Goal: Communication & Community: Answer question/provide support

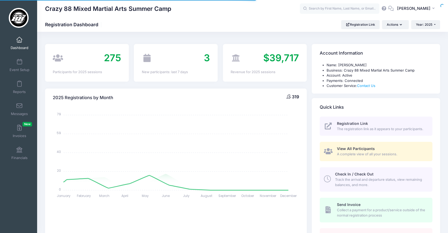
click at [0, 0] on div at bounding box center [0, 0] width 0 height 0
select select
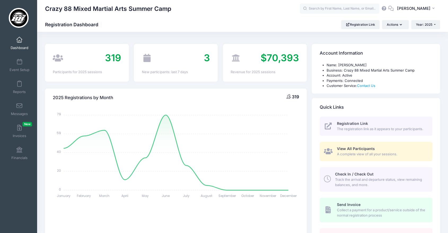
click at [371, 153] on span "A complete view of all your sessions." at bounding box center [381, 154] width 89 height 5
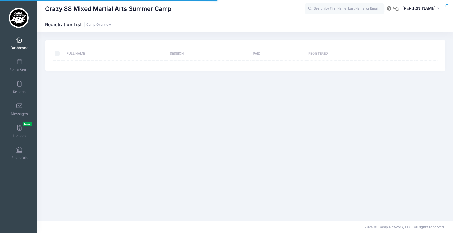
select select "10"
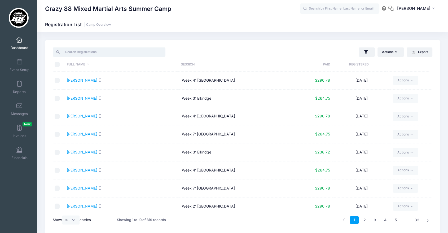
click at [99, 51] on input "search" at bounding box center [109, 51] width 113 height 9
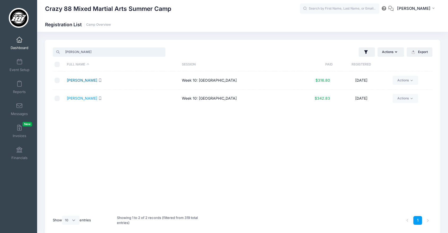
type input "saul"
click at [79, 80] on link "Saul, Mila" at bounding box center [82, 80] width 31 height 5
click at [76, 99] on link "[PERSON_NAME]" at bounding box center [82, 98] width 31 height 5
click at [75, 81] on link "Saul, Mila" at bounding box center [82, 80] width 31 height 5
click at [74, 99] on link "[PERSON_NAME]" at bounding box center [82, 98] width 31 height 5
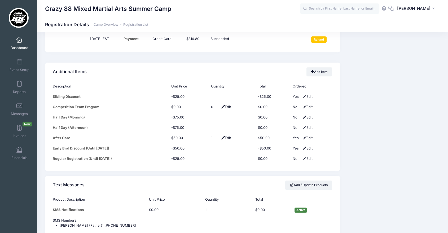
scroll to position [455, 0]
click at [308, 136] on span "Edit" at bounding box center [307, 138] width 11 height 4
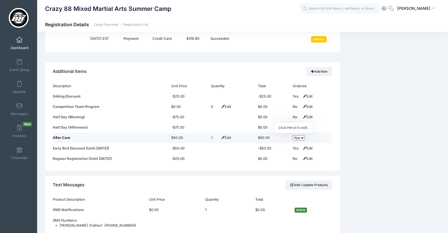
click at [295, 135] on select "No Yes" at bounding box center [299, 137] width 12 height 5
select select "0"
click at [293, 135] on select "No Yes" at bounding box center [299, 137] width 12 height 5
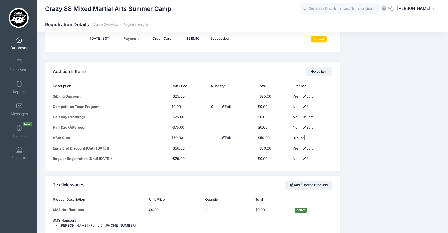
click at [220, 196] on th "Quantity" at bounding box center [228, 199] width 50 height 10
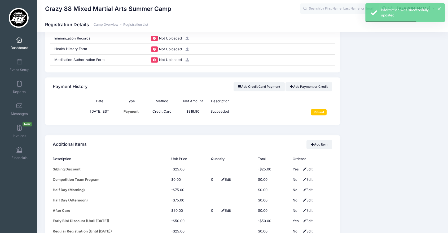
scroll to position [383, 0]
click at [312, 110] on input "Refund" at bounding box center [319, 112] width 16 height 6
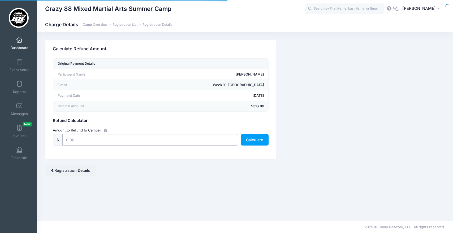
click at [171, 135] on input "text" at bounding box center [150, 139] width 176 height 11
type input "50"
click at [257, 138] on button "Calculate" at bounding box center [255, 139] width 28 height 11
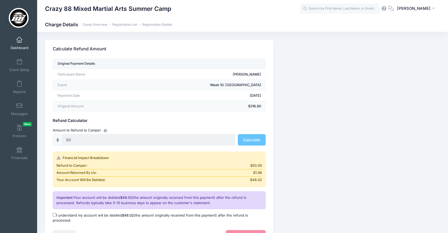
scroll to position [51, 0]
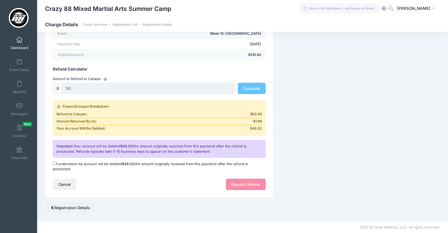
click at [53, 163] on input "I understand my account will be debited $48.02 (the amount originally received …" at bounding box center [54, 163] width 3 height 3
checkbox input "true"
click at [256, 185] on button "Request Refund" at bounding box center [246, 184] width 40 height 11
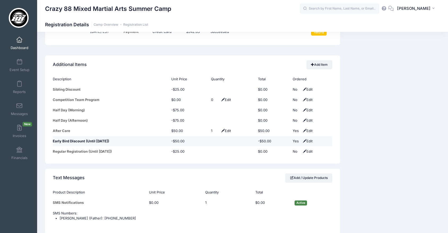
click at [308, 143] on td "Yes Edit" at bounding box center [311, 141] width 42 height 10
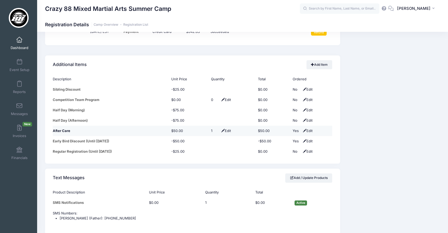
click at [306, 131] on span at bounding box center [304, 130] width 3 height 3
click at [297, 131] on select "No Yes" at bounding box center [299, 130] width 12 height 5
select select "0"
click at [293, 128] on select "No Yes" at bounding box center [299, 130] width 12 height 5
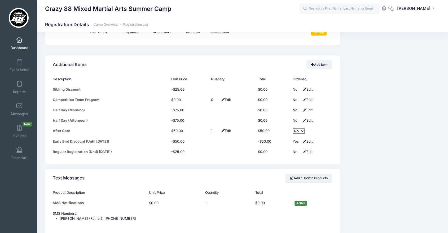
click at [218, 80] on th "Quantity" at bounding box center [232, 79] width 47 height 10
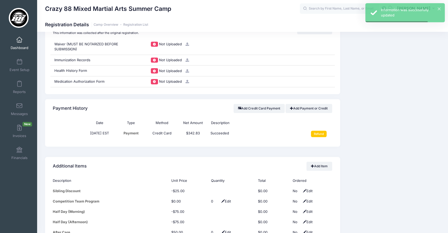
scroll to position [360, 0]
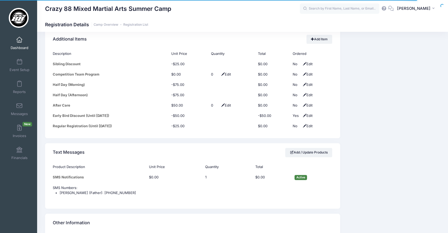
scroll to position [488, 0]
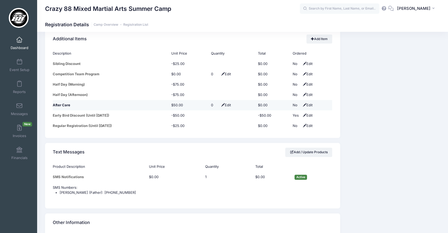
click at [304, 107] on td "No Edit" at bounding box center [311, 105] width 42 height 10
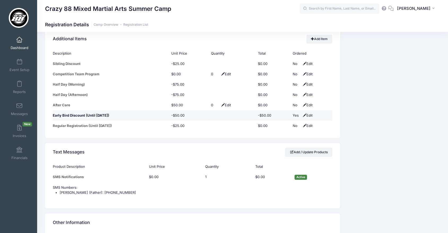
click at [307, 116] on span "Edit" at bounding box center [307, 115] width 11 height 4
click at [298, 115] on select "No Yes" at bounding box center [299, 115] width 12 height 5
select select "0"
click at [293, 113] on select "No Yes" at bounding box center [299, 115] width 12 height 5
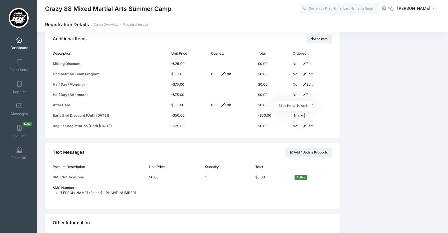
click at [384, 140] on div "Event Information Event Crazy 88 Mixed Martial Arts Summer Camp Session Week 10…" at bounding box center [393, 14] width 100 height 720
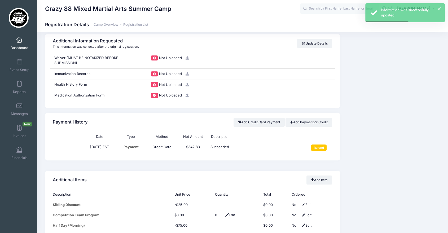
scroll to position [346, 0]
click at [316, 146] on input "Refund" at bounding box center [319, 148] width 16 height 6
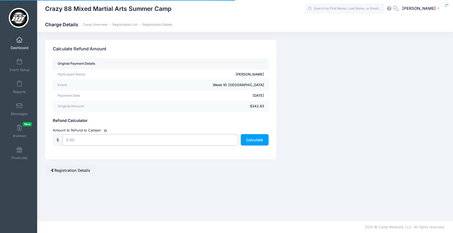
click at [212, 141] on input "text" at bounding box center [150, 139] width 176 height 11
type input "50"
click at [250, 141] on button "Calculate" at bounding box center [255, 139] width 28 height 11
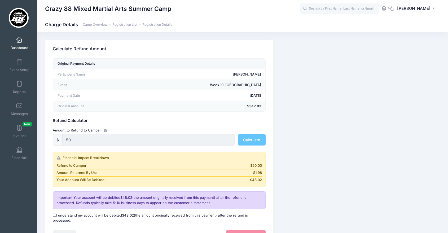
scroll to position [51, 0]
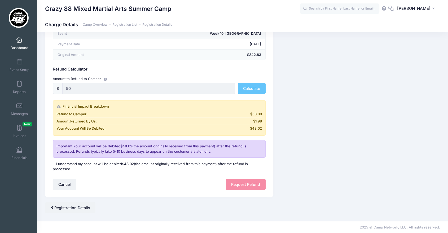
click at [55, 164] on input "I understand my account will be debited $48.02 (the amount originally received …" at bounding box center [54, 163] width 3 height 3
checkbox input "true"
click at [244, 185] on button "Request Refund" at bounding box center [246, 184] width 40 height 11
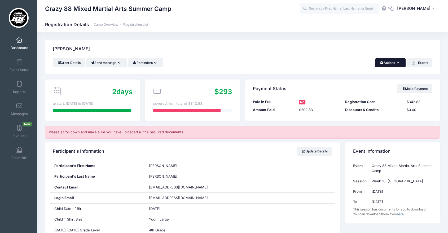
click at [386, 65] on button "Actions" at bounding box center [390, 62] width 31 height 9
click at [386, 43] on div "[PERSON_NAME]" at bounding box center [242, 49] width 395 height 19
click at [97, 62] on button "Send message" at bounding box center [106, 62] width 41 height 9
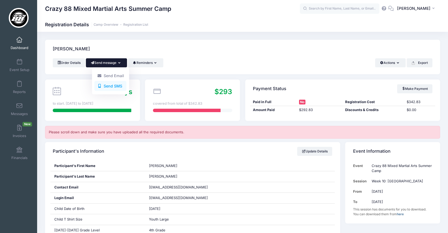
click at [104, 85] on link "Send SMS" at bounding box center [110, 86] width 32 height 10
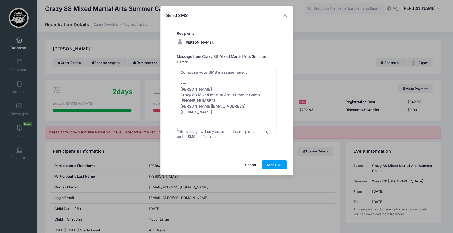
click at [246, 73] on textarea "Compose your SMS message here... --- [PERSON_NAME] Crazy 88 Mixed Martial Arts …" at bounding box center [227, 98] width 100 height 63
click at [227, 73] on textarea "Compose your SMS message here... --- [PERSON_NAME] Crazy 88 Mixed Martial Arts …" at bounding box center [227, 98] width 100 height 63
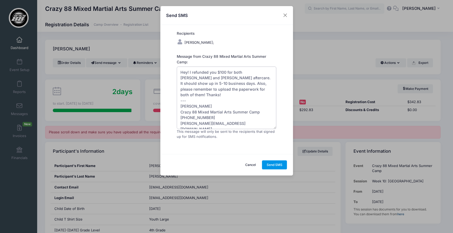
type textarea "Hey! I refunded you $100 for both [PERSON_NAME] and [PERSON_NAME] aftercare. It…"
click at [274, 167] on button "Send SMS" at bounding box center [274, 165] width 25 height 9
